Goal: Task Accomplishment & Management: Complete application form

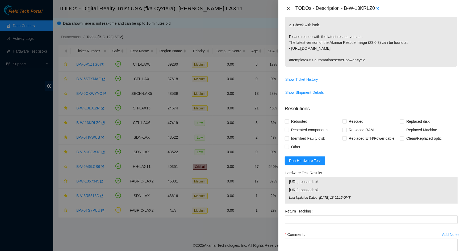
drag, startPoint x: 0, startPoint y: 0, endPoint x: 285, endPoint y: 11, distance: 285.0
click at [289, 9] on icon "close" at bounding box center [288, 8] width 4 height 4
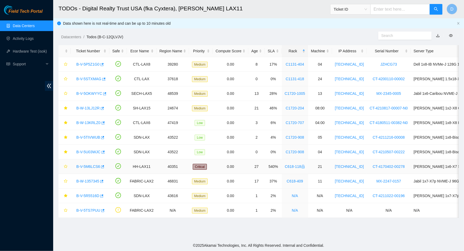
scroll to position [99, 0]
click at [89, 196] on link "B-V-5R5516D" at bounding box center [87, 196] width 23 height 4
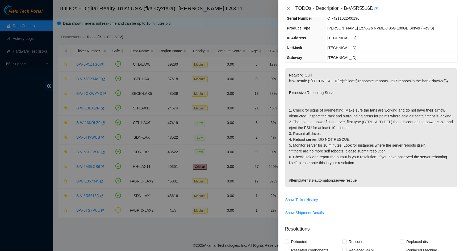
scroll to position [29, 0]
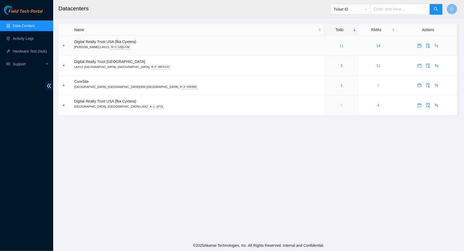
click at [339, 47] on link "11" at bounding box center [341, 46] width 4 height 4
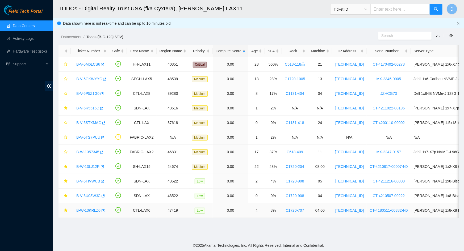
click at [81, 208] on link "B-W-13KRLZ0" at bounding box center [88, 210] width 24 height 4
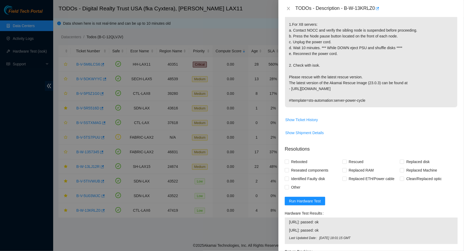
scroll to position [121, 0]
click at [308, 198] on span "Run Hardware Test" at bounding box center [305, 200] width 32 height 6
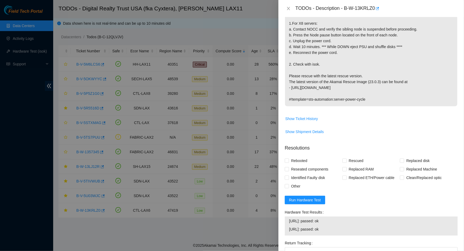
drag, startPoint x: 344, startPoint y: 230, endPoint x: 287, endPoint y: 221, distance: 57.8
click at [287, 221] on div "[URL]: passed: ok [URL]: passed: ok" at bounding box center [371, 226] width 173 height 19
copy tbody "[URL]: passed: ok [URL]: passed: ok"
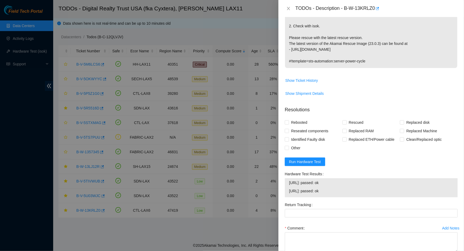
scroll to position [191, 0]
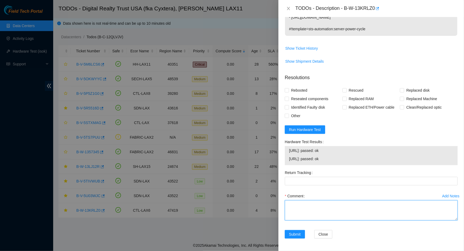
click at [327, 203] on textarea "Comment" at bounding box center [371, 210] width 173 height 20
click at [333, 205] on textarea "Comment" at bounding box center [371, 210] width 173 height 20
paste textarea "[URL]: passed: ok [URL]: passed: ok"
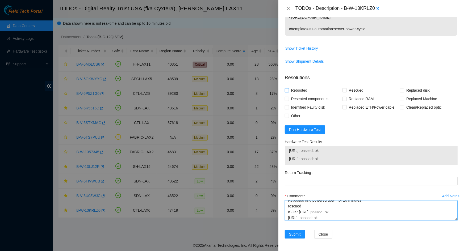
type textarea "Checked with nocc to suspend sibling Rebooted and powered down for 10 minutes r…"
click at [299, 91] on span "Rebooted" at bounding box center [299, 90] width 20 height 9
click at [288, 91] on input "Rebooted" at bounding box center [287, 90] width 4 height 4
checkbox input "true"
click at [350, 90] on span "Rescued" at bounding box center [355, 90] width 19 height 9
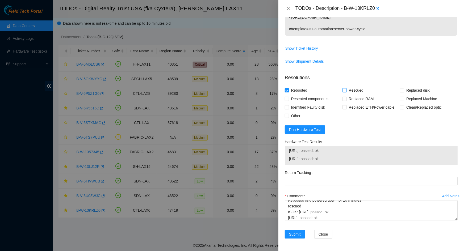
click at [346, 90] on input "Rescued" at bounding box center [344, 90] width 4 height 4
checkbox input "true"
click at [289, 91] on span at bounding box center [287, 90] width 4 height 4
click at [288, 91] on input "Rebooted" at bounding box center [287, 90] width 4 height 4
checkbox input "false"
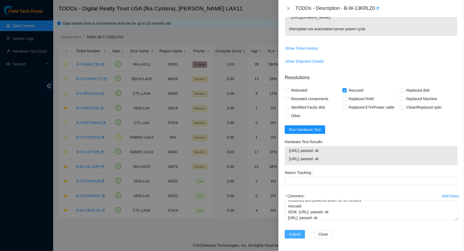
click at [297, 234] on span "Submit" at bounding box center [295, 234] width 12 height 6
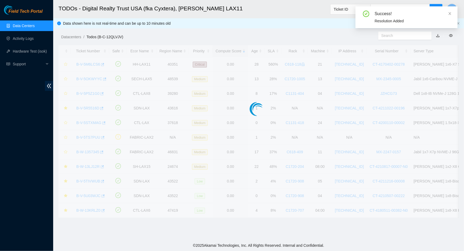
scroll to position [99, 0]
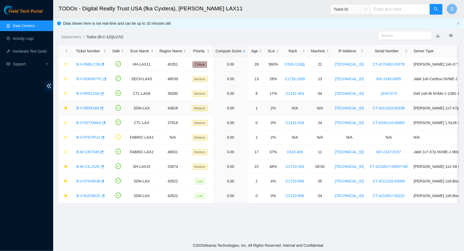
click at [85, 107] on link "B-V-5R5516D" at bounding box center [87, 108] width 23 height 4
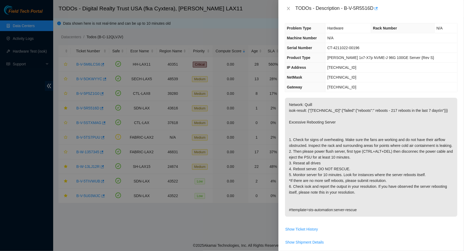
scroll to position [0, 0]
click at [286, 11] on icon "close" at bounding box center [288, 8] width 4 height 4
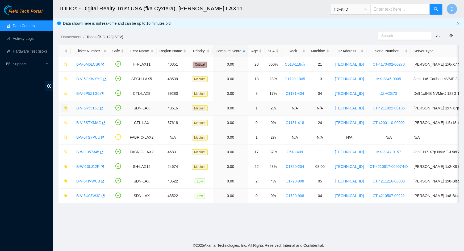
click at [66, 109] on icon "star" at bounding box center [66, 108] width 4 height 4
drag, startPoint x: 64, startPoint y: 165, endPoint x: 64, endPoint y: 168, distance: 3.2
click at [64, 166] on icon "star" at bounding box center [66, 167] width 4 height 4
drag, startPoint x: 66, startPoint y: 181, endPoint x: 62, endPoint y: 195, distance: 14.4
click at [66, 181] on icon "star" at bounding box center [65, 180] width 3 height 3
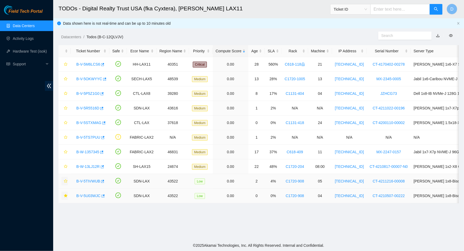
click at [66, 196] on icon "star" at bounding box center [65, 195] width 3 height 3
